Goal: Task Accomplishment & Management: Use online tool/utility

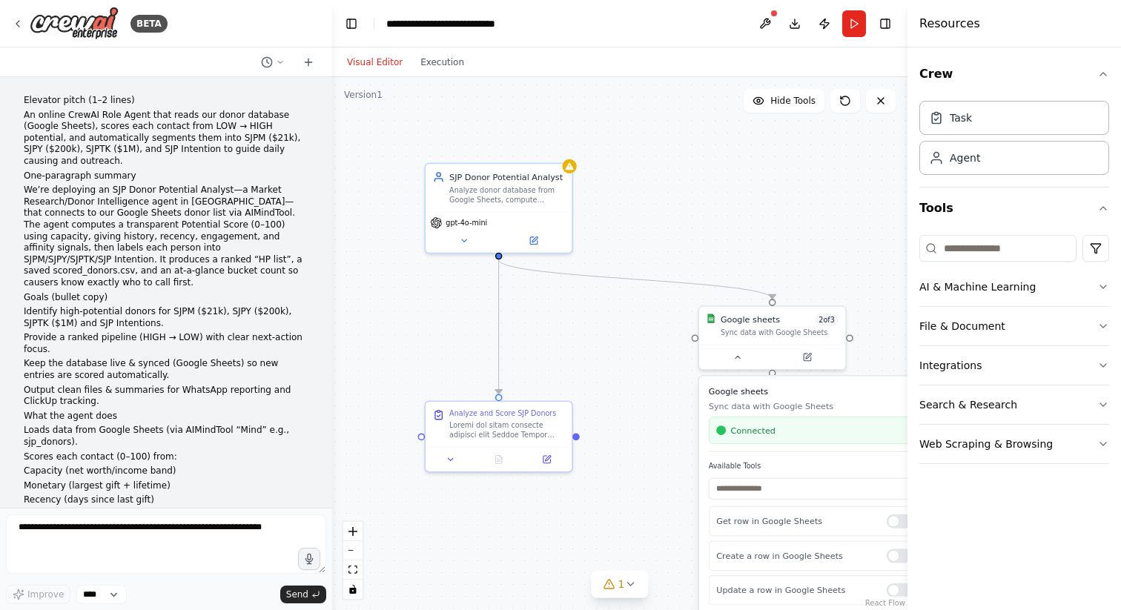
scroll to position [4164, 0]
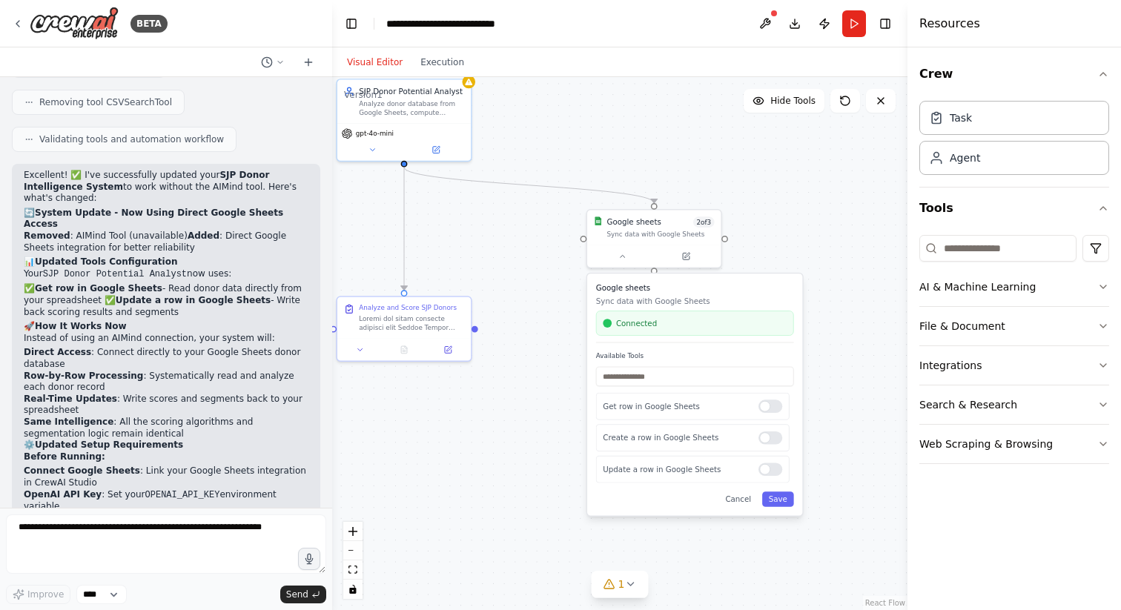
drag, startPoint x: 736, startPoint y: 214, endPoint x: 630, endPoint y: 114, distance: 145.3
click at [630, 114] on div ".deletable-edge-delete-btn { width: 20px; height: 20px; border: 0px solid #ffff…" at bounding box center [619, 343] width 575 height 533
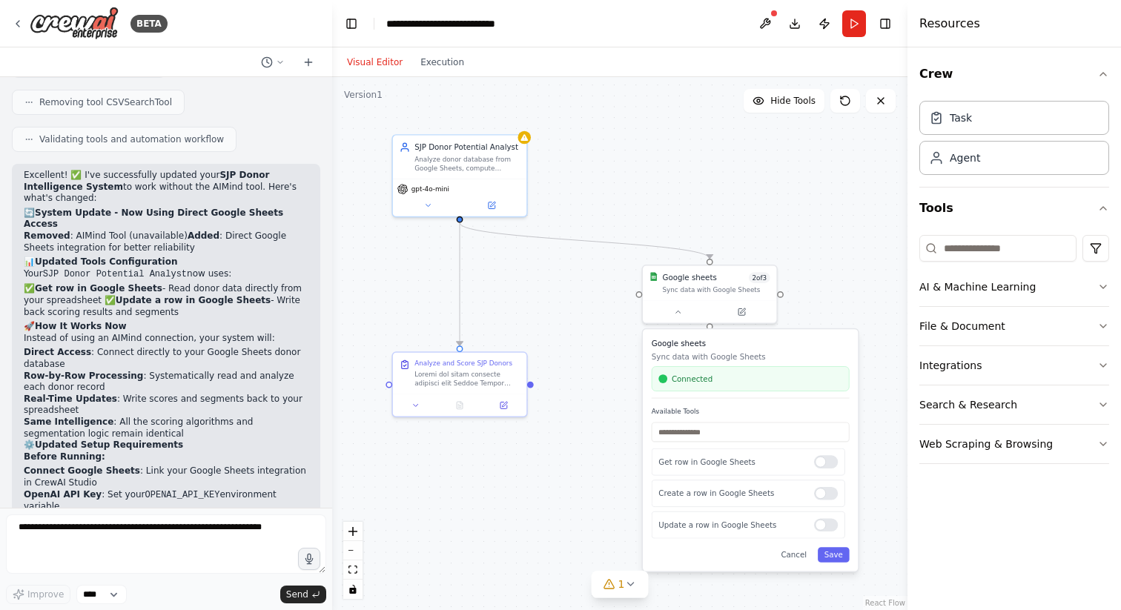
drag, startPoint x: 572, startPoint y: 136, endPoint x: 626, endPoint y: 191, distance: 76.0
click at [626, 191] on div ".deletable-edge-delete-btn { width: 20px; height: 20px; border: 0px solid #ffff…" at bounding box center [619, 343] width 575 height 533
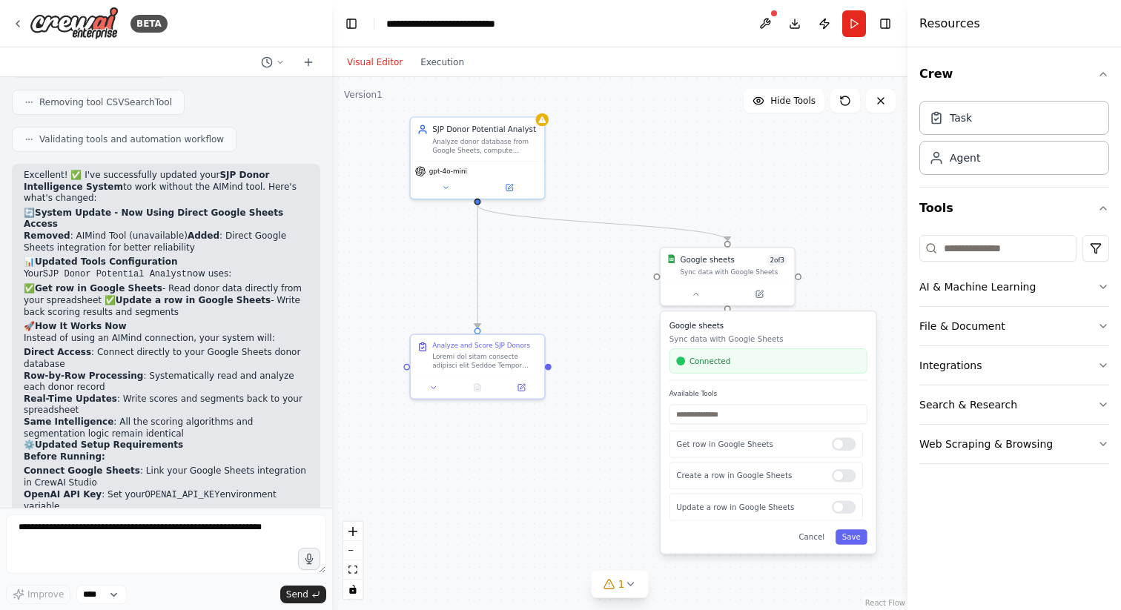
drag, startPoint x: 683, startPoint y: 202, endPoint x: 703, endPoint y: 186, distance: 25.8
click at [703, 186] on div ".deletable-edge-delete-btn { width: 20px; height: 20px; border: 0px solid #ffff…" at bounding box center [619, 343] width 575 height 533
drag, startPoint x: 139, startPoint y: 452, endPoint x: 139, endPoint y: 385, distance: 66.7
click at [139, 385] on div "Excellent! ✅ I've successfully updated your SJP Donor Intelligence System to wo…" at bounding box center [166, 451] width 285 height 563
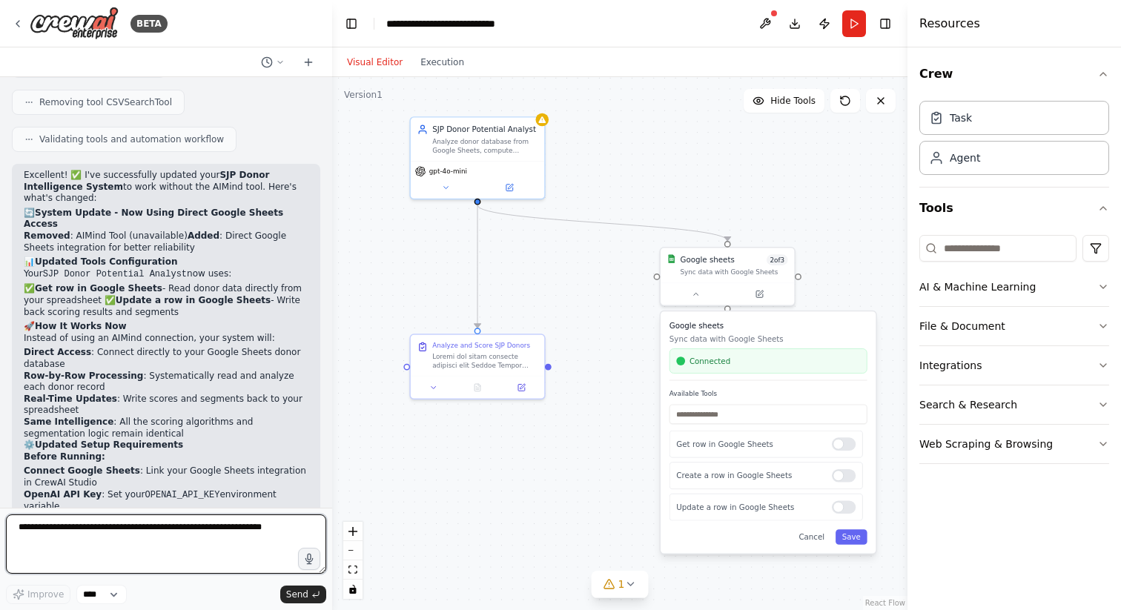
click at [175, 529] on textarea at bounding box center [166, 544] width 320 height 59
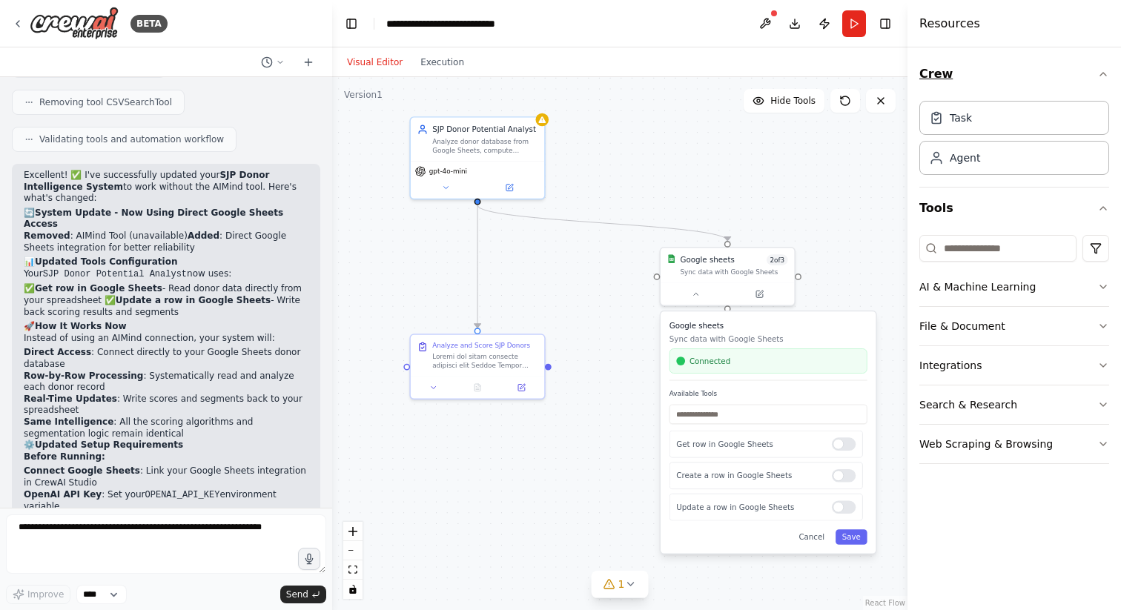
click at [1100, 76] on icon "button" at bounding box center [1103, 74] width 12 height 12
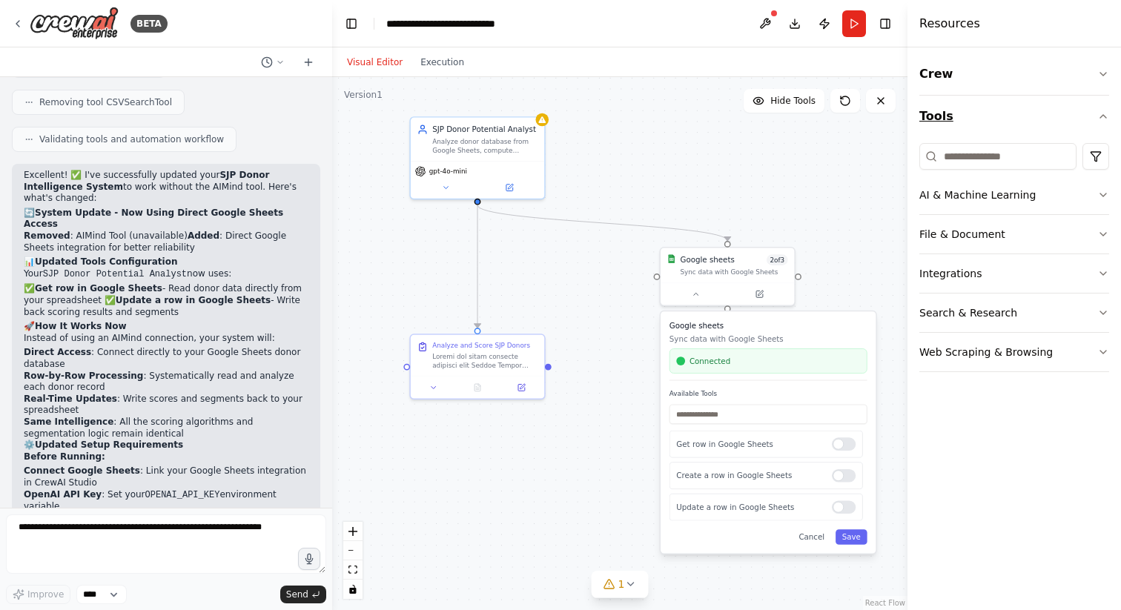
click at [1107, 113] on icon "button" at bounding box center [1103, 116] width 12 height 12
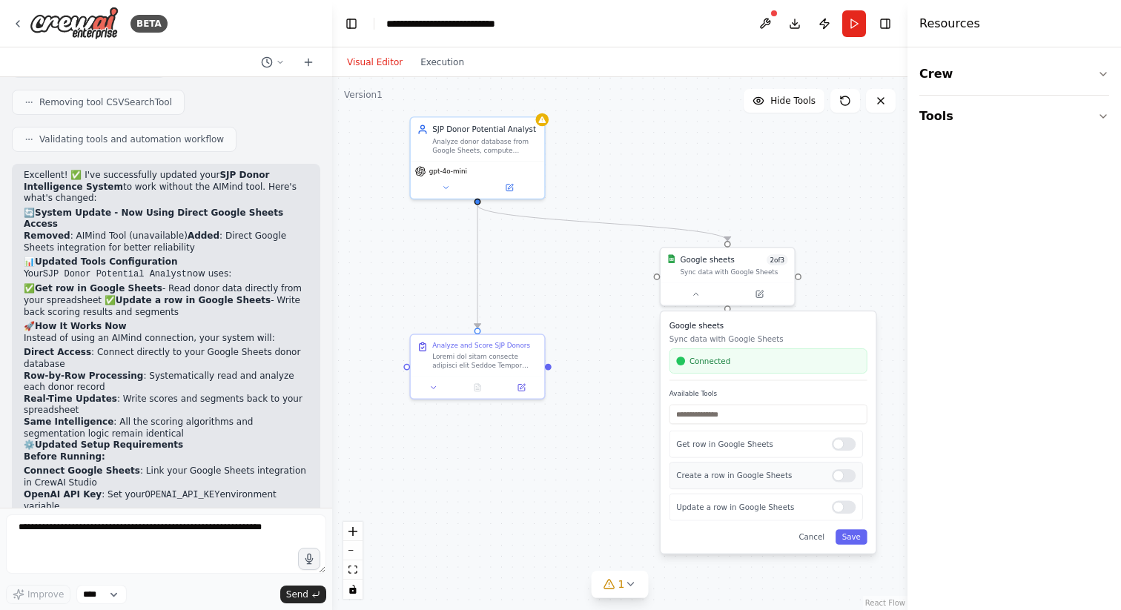
click at [838, 485] on div "Create a row in Google Sheets" at bounding box center [767, 475] width 194 height 27
click at [842, 474] on div at bounding box center [844, 475] width 24 height 13
click at [859, 542] on button "Save" at bounding box center [852, 537] width 32 height 16
click at [603, 591] on button "1" at bounding box center [620, 584] width 57 height 27
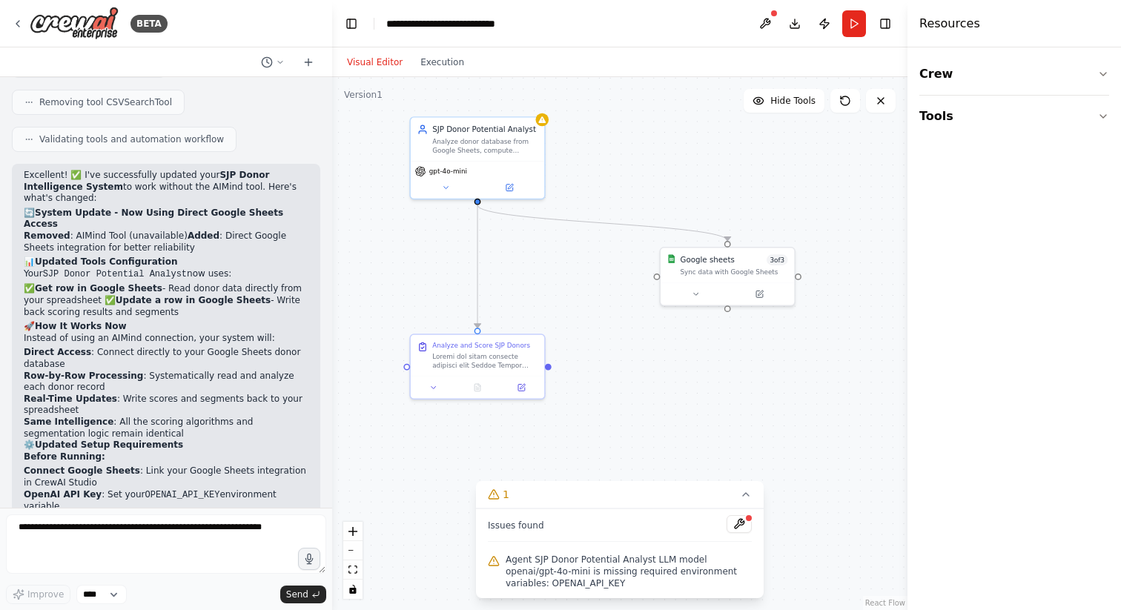
click at [598, 573] on span "Agent SJP Donor Potential Analyst LLM model openai/gpt-4o-mini is missing requi…" at bounding box center [629, 572] width 246 height 36
click at [736, 518] on button at bounding box center [739, 524] width 25 height 18
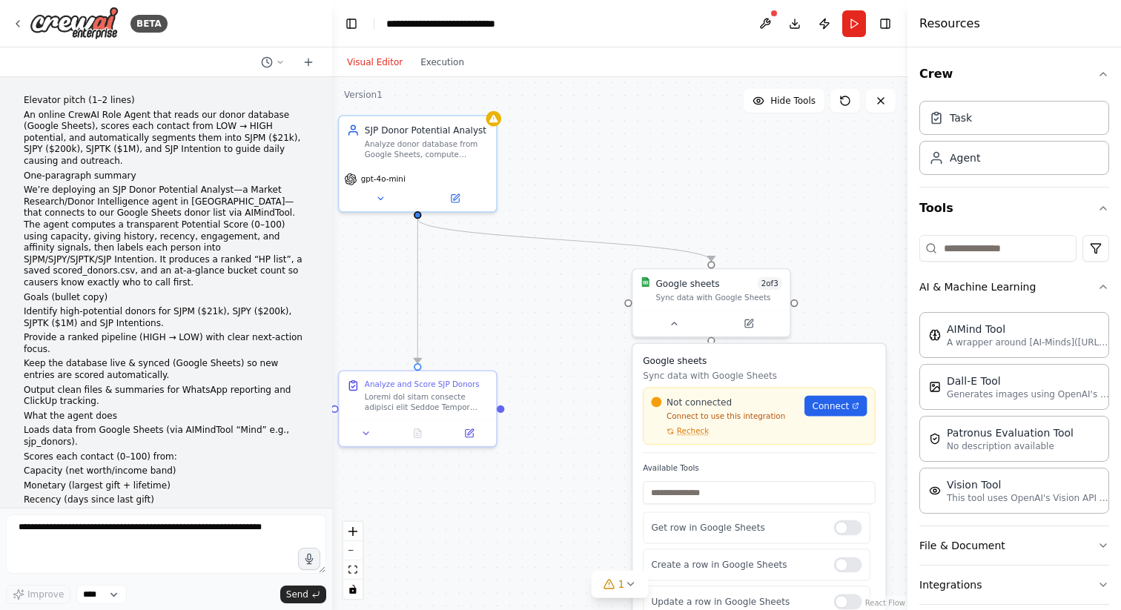
scroll to position [4102, 0]
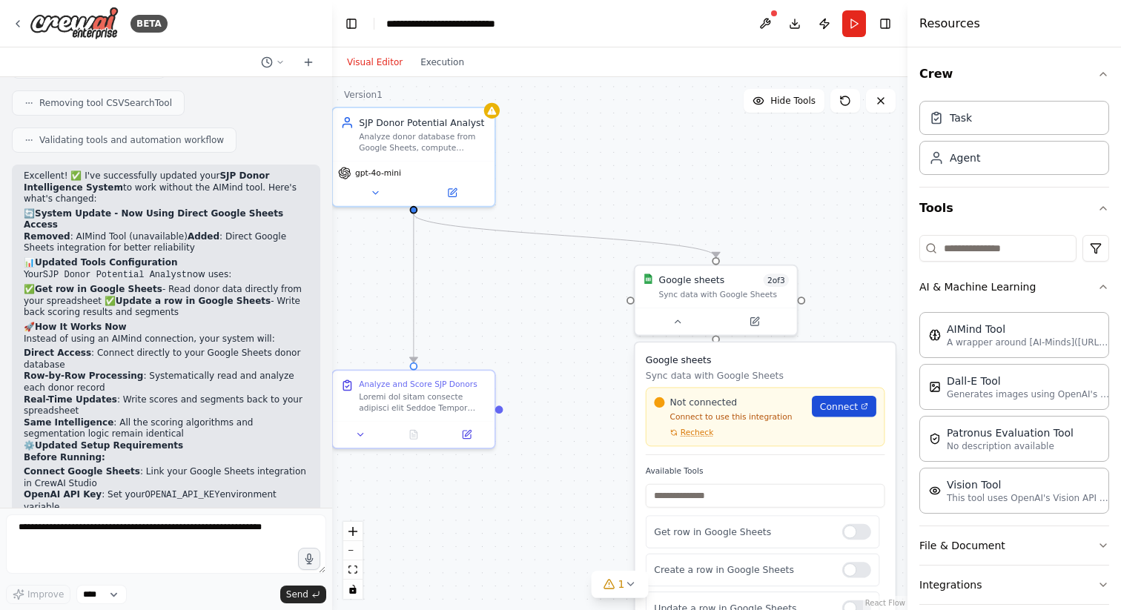
click at [840, 407] on span "Connect" at bounding box center [839, 406] width 38 height 13
